Goal: Find specific fact: Find contact information

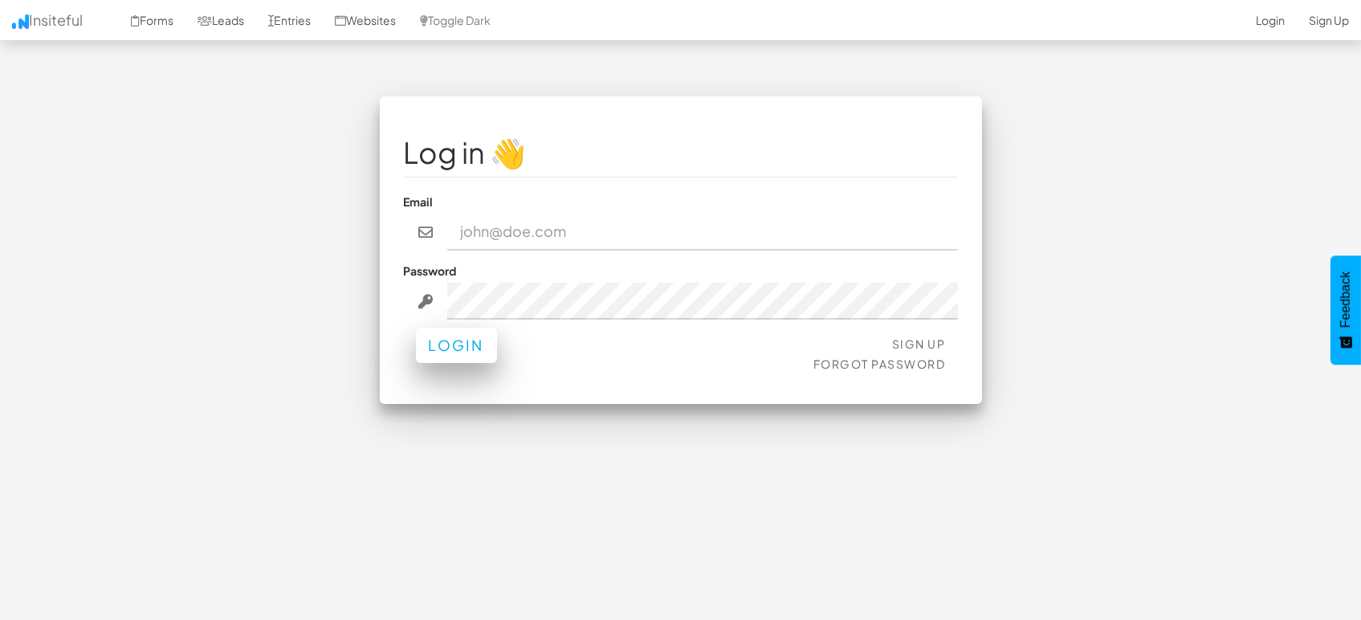
type input "[EMAIL_ADDRESS][DOMAIN_NAME]"
drag, startPoint x: 455, startPoint y: 338, endPoint x: 584, endPoint y: 277, distance: 142.9
click at [456, 339] on button "Login" at bounding box center [456, 349] width 81 height 35
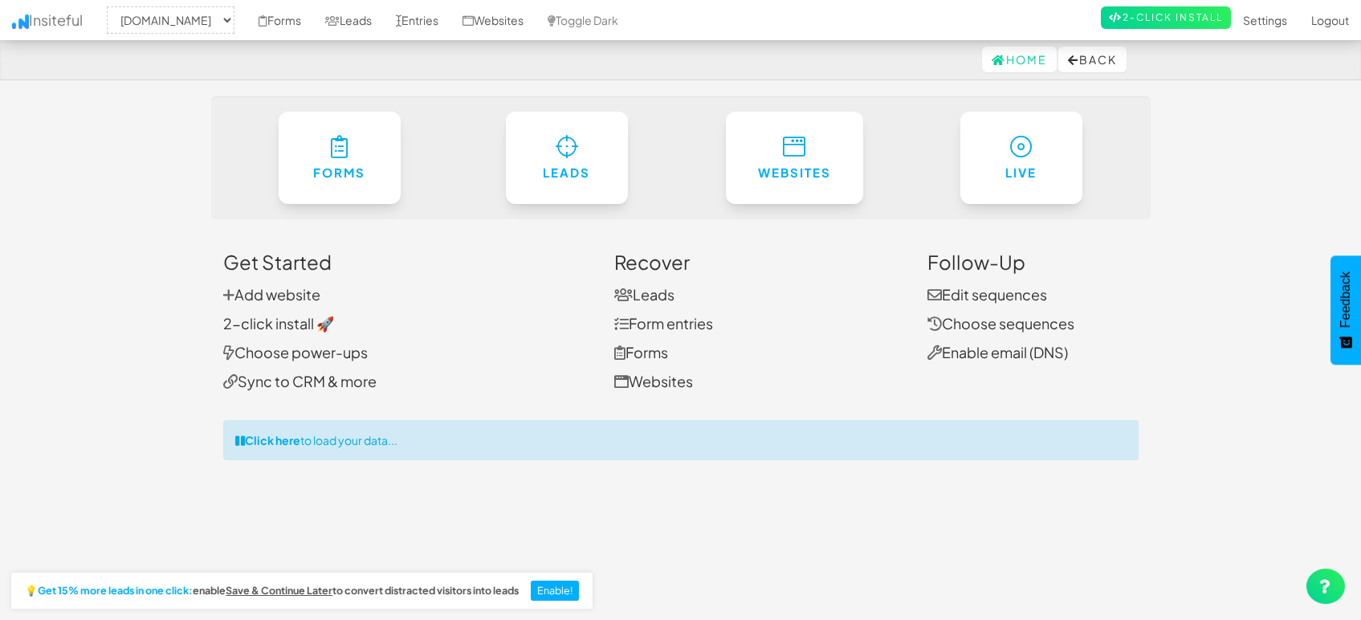
select select "1505"
click at [363, 20] on link "Leads" at bounding box center [348, 20] width 71 height 40
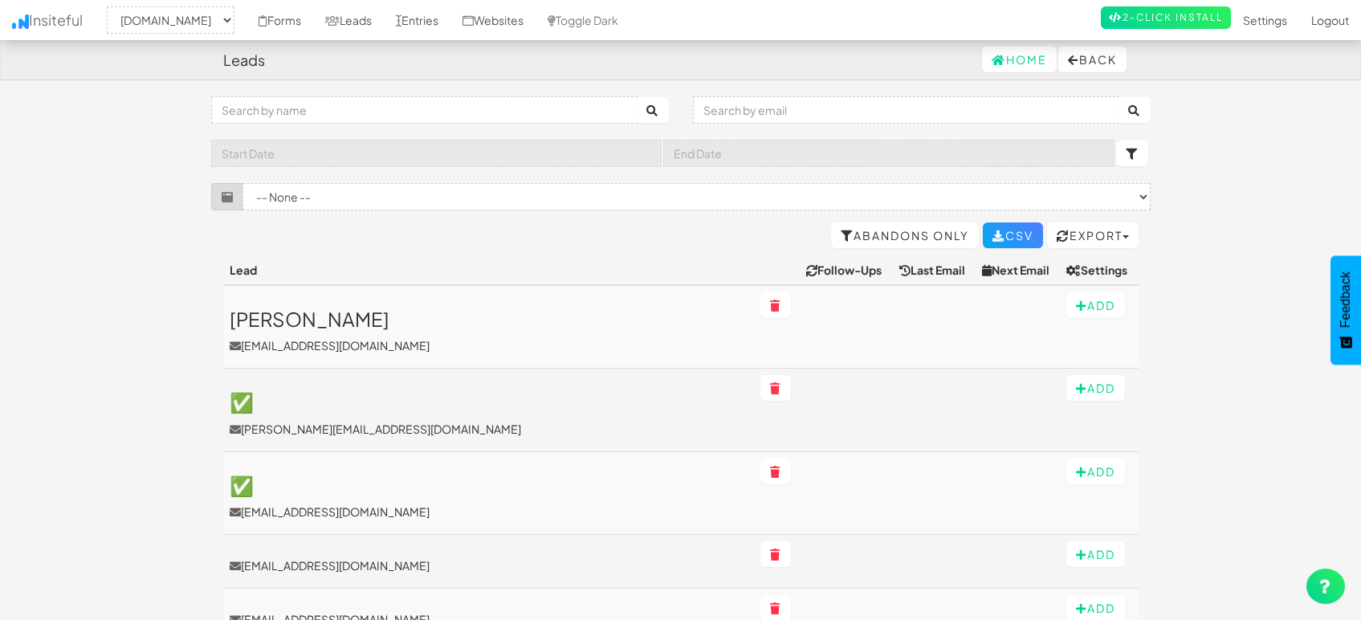
select select "1505"
click at [409, 17] on link "Entries" at bounding box center [417, 20] width 67 height 40
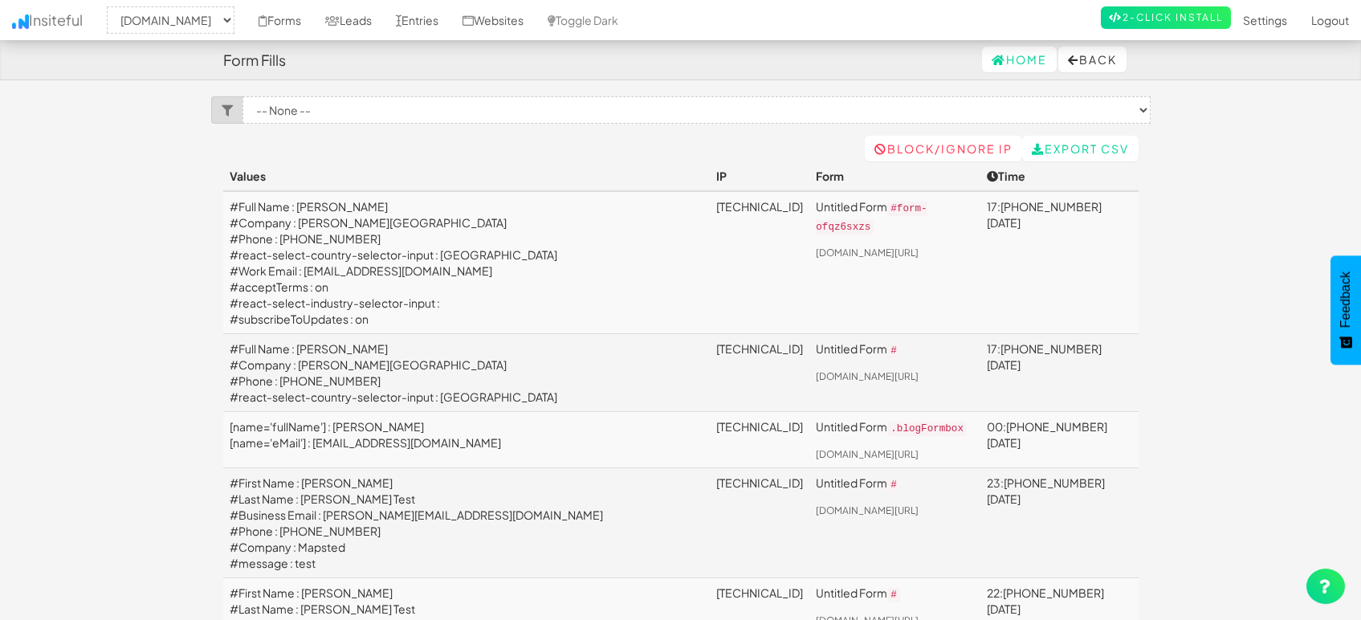
select select "1505"
click at [378, 272] on td "#Full Name : Mxolisi Magewu #Company : Walter Sisulu University #Phone : +27737…" at bounding box center [466, 262] width 487 height 143
click at [380, 270] on td "#Full Name : Mxolisi Magewu #Company : Walter Sisulu University #Phone : +27737…" at bounding box center [466, 262] width 487 height 143
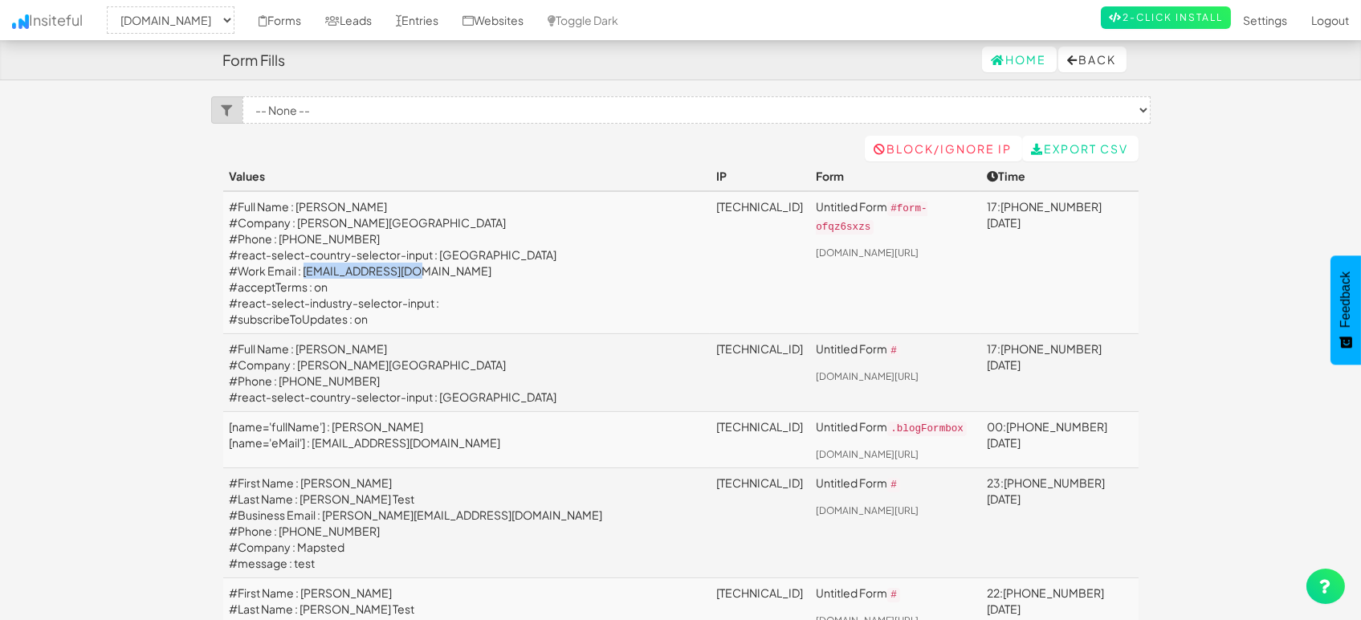
drag, startPoint x: 302, startPoint y: 271, endPoint x: 425, endPoint y: 263, distance: 123.8
click at [425, 263] on td "#Full Name : Mxolisi Magewu #Company : Walter Sisulu University #Phone : +27737…" at bounding box center [466, 262] width 487 height 143
copy td "mmagewu@wsu.ac.za"
drag, startPoint x: 381, startPoint y: 206, endPoint x: 301, endPoint y: 206, distance: 80.3
click at [301, 206] on td "#Full Name : Mxolisi Magewu #Company : Walter Sisulu University #Phone : +27737…" at bounding box center [466, 262] width 487 height 143
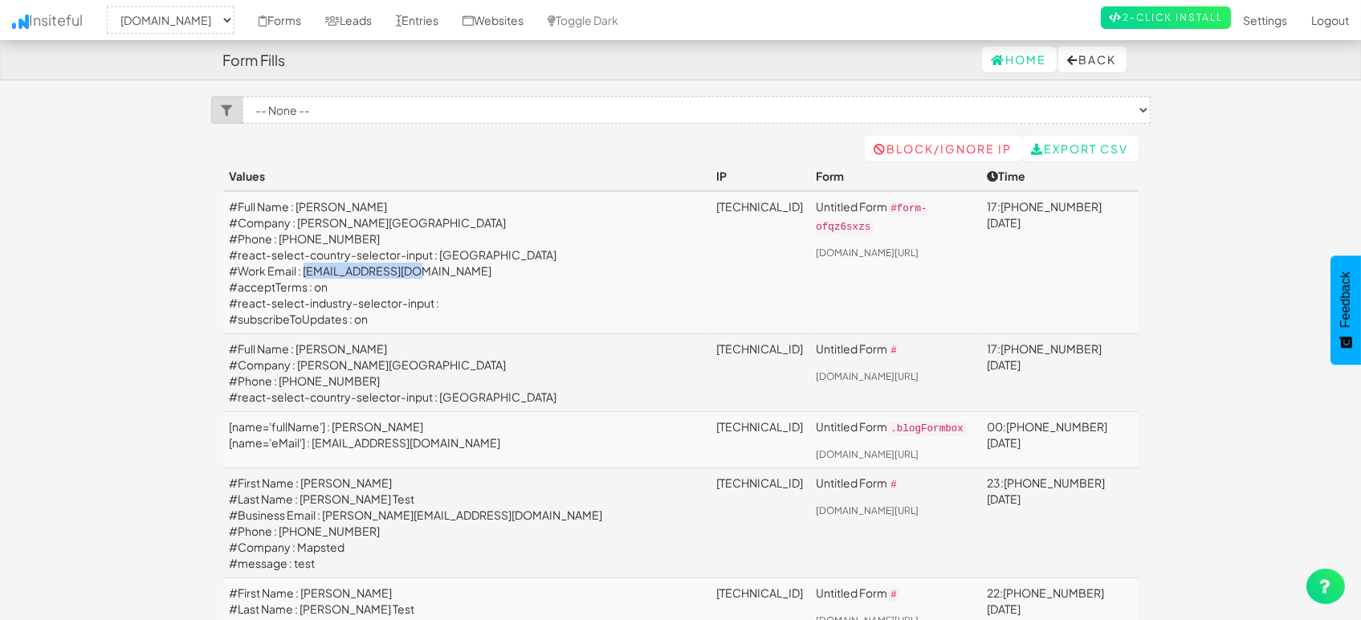
copy td "Mxolisi Magewu"
drag, startPoint x: 422, startPoint y: 269, endPoint x: 301, endPoint y: 278, distance: 121.5
click at [301, 278] on td "#Full Name : Mxolisi Magewu #Company : Walter Sisulu University #Phone : +27737…" at bounding box center [466, 262] width 487 height 143
copy td "mmagewu@wsu.ac.za"
drag, startPoint x: 365, startPoint y: 235, endPoint x: 282, endPoint y: 236, distance: 83.5
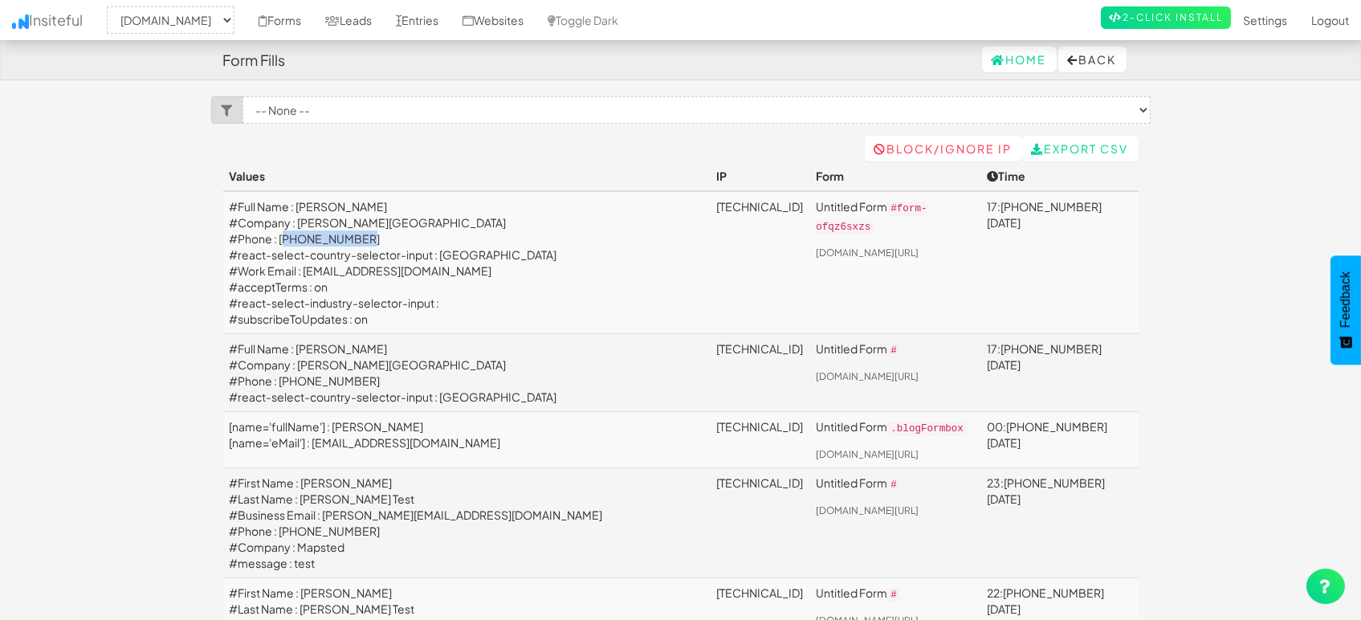
click at [282, 236] on td "#Full Name : Mxolisi Magewu #Company : Walter Sisulu University #Phone : +27737…" at bounding box center [466, 262] width 487 height 143
copy td "+27737908200"
drag, startPoint x: 417, startPoint y: 222, endPoint x: 302, endPoint y: 230, distance: 115.1
click at [302, 230] on td "#Full Name : Mxolisi Magewu #Company : Walter Sisulu University #Phone : +27737…" at bounding box center [466, 262] width 487 height 143
copy td "Walter Sisulu University"
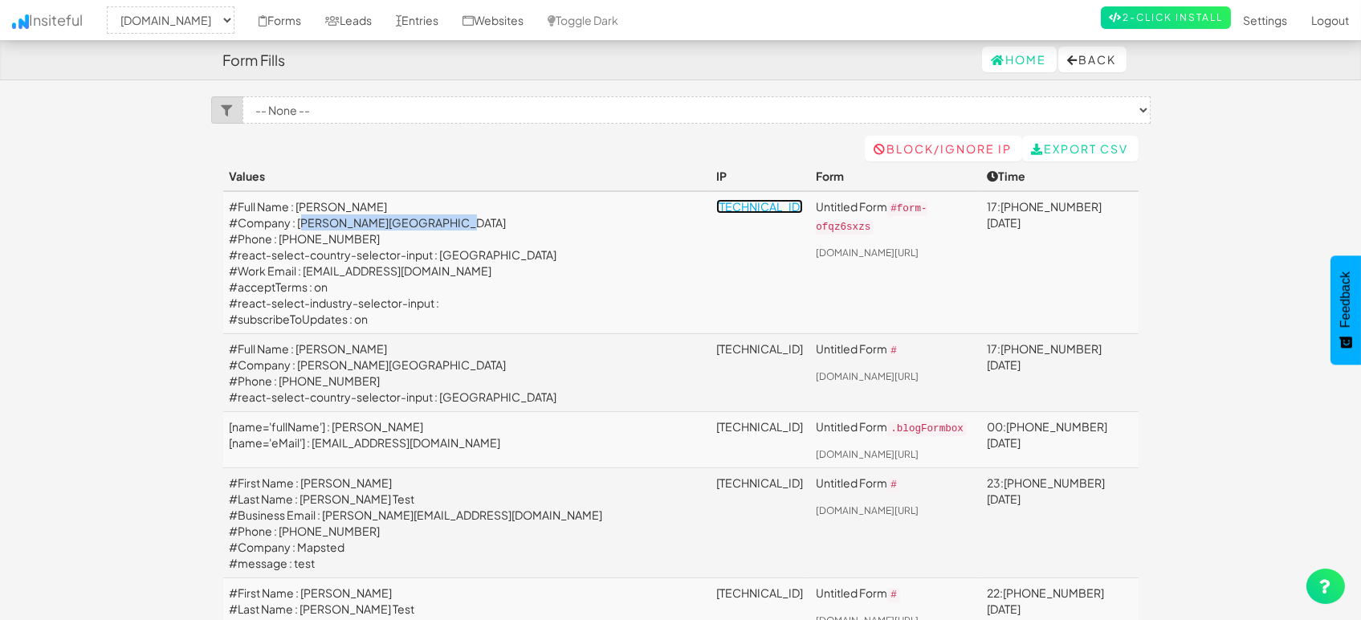
click at [716, 199] on link "196.21.119.105" at bounding box center [759, 206] width 87 height 14
click at [363, 18] on link "Leads" at bounding box center [348, 20] width 71 height 40
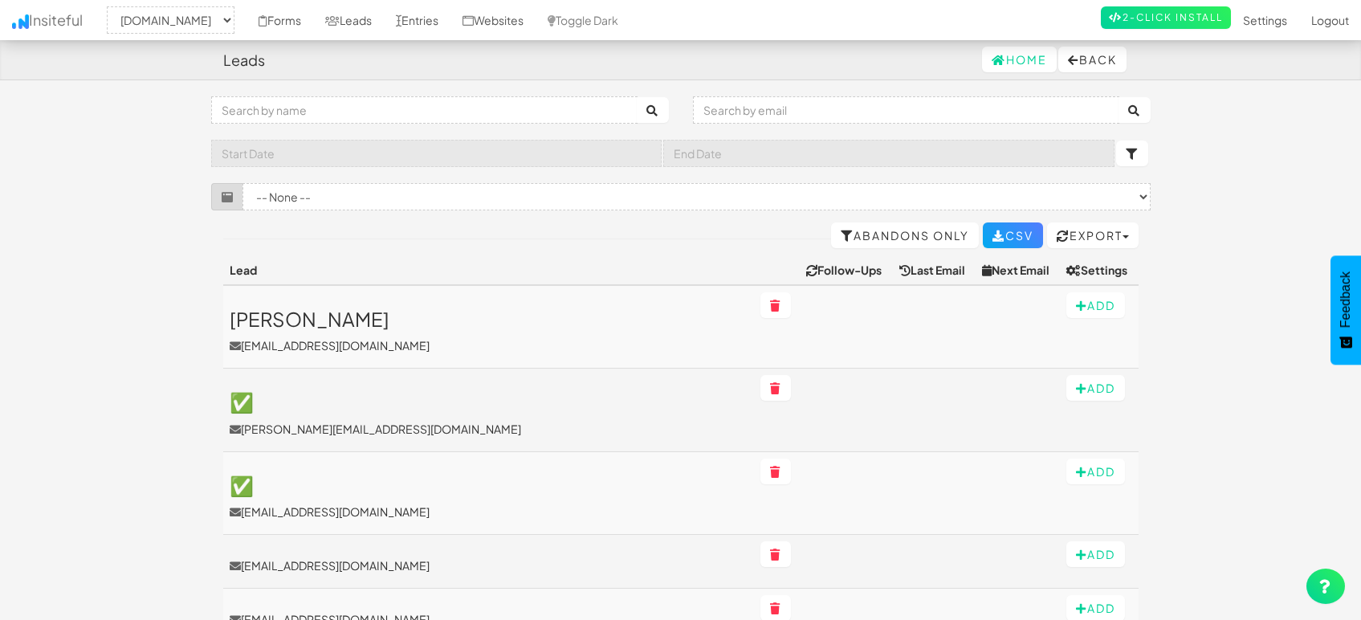
select select "1505"
click at [419, 14] on link "Entries" at bounding box center [417, 20] width 67 height 40
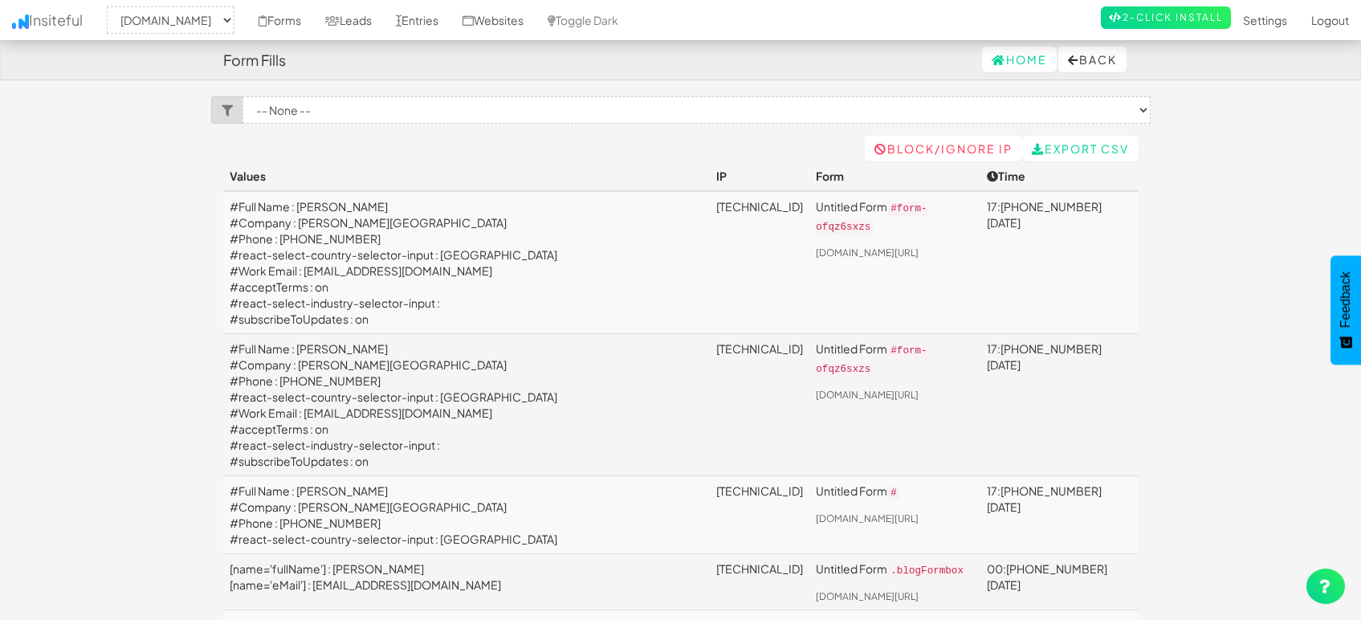
select select "1505"
